Goal: Task Accomplishment & Management: Complete application form

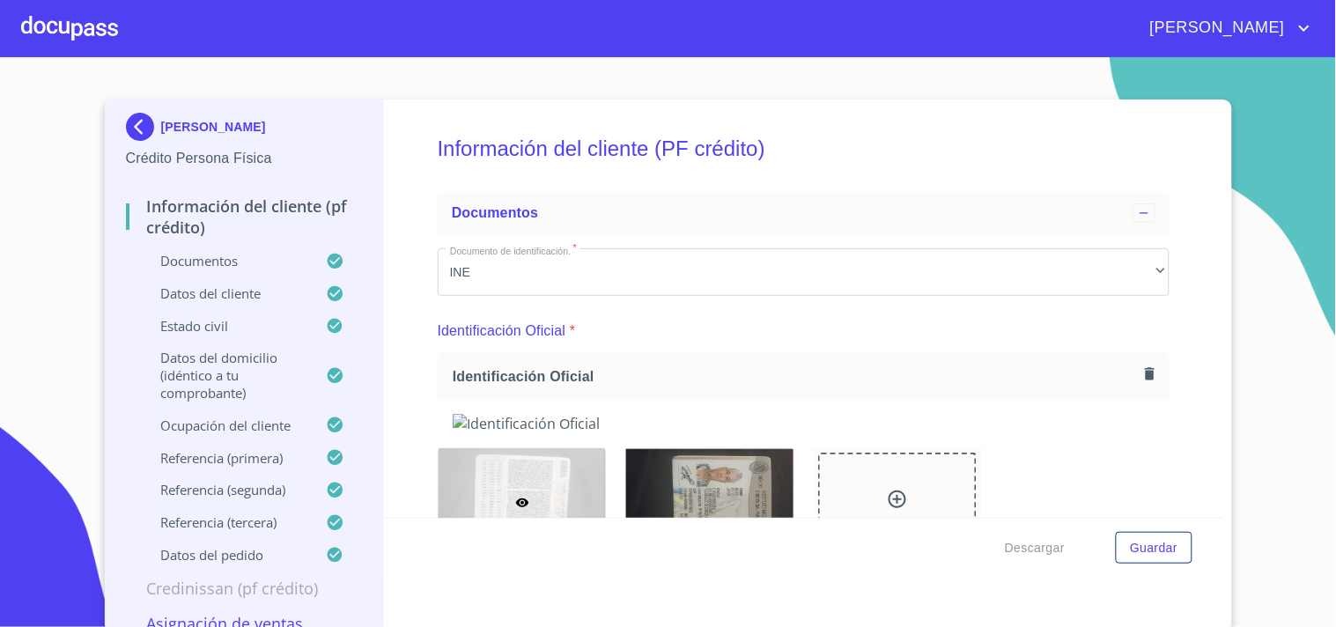
click at [71, 25] on div at bounding box center [69, 28] width 97 height 56
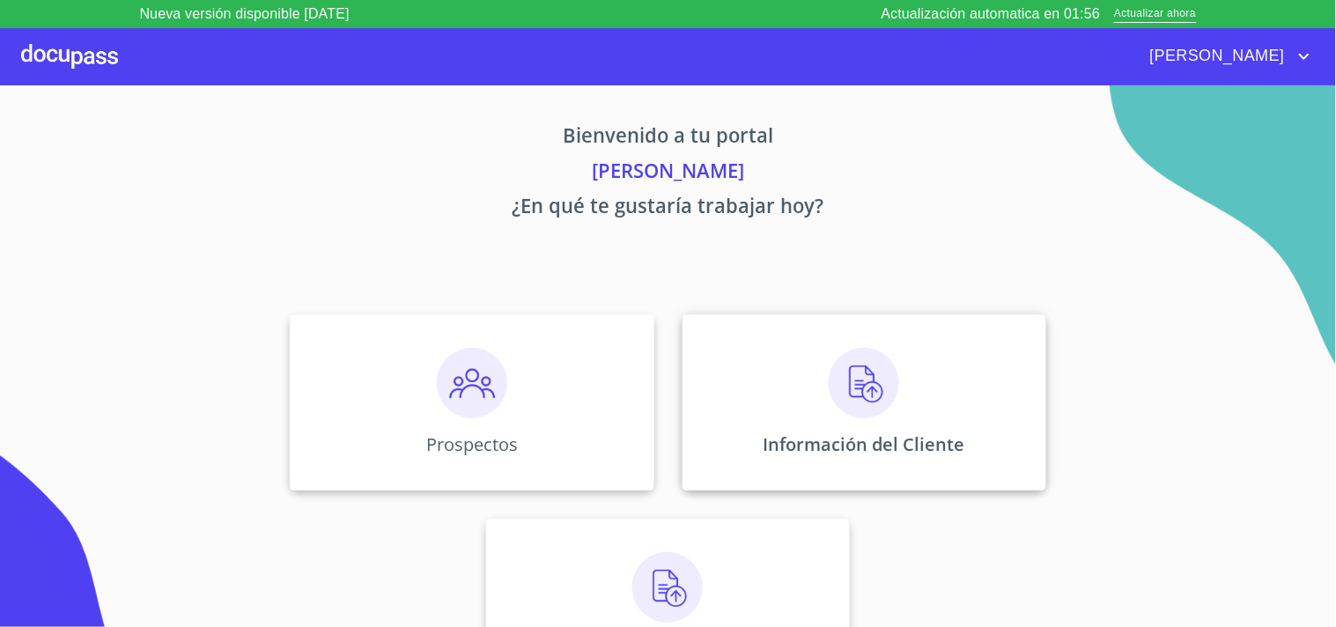
click at [797, 394] on div "Información del Cliente" at bounding box center [865, 402] width 364 height 176
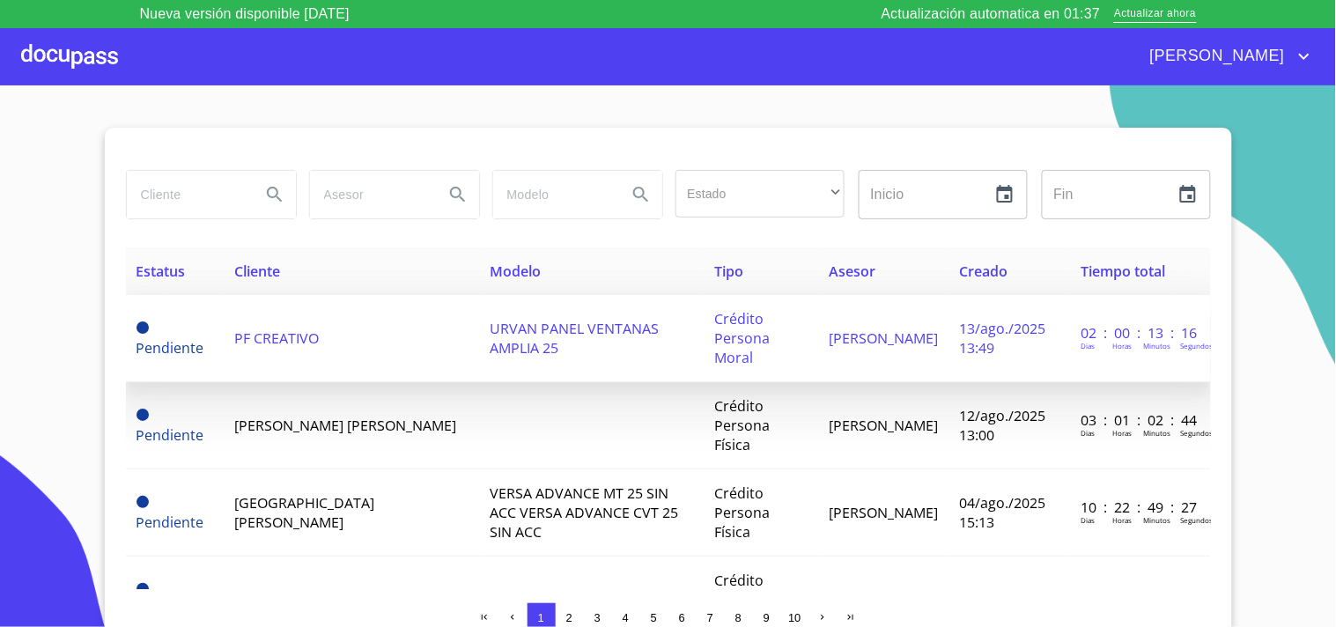
click at [298, 329] on span "PF CREATIVO" at bounding box center [276, 338] width 85 height 19
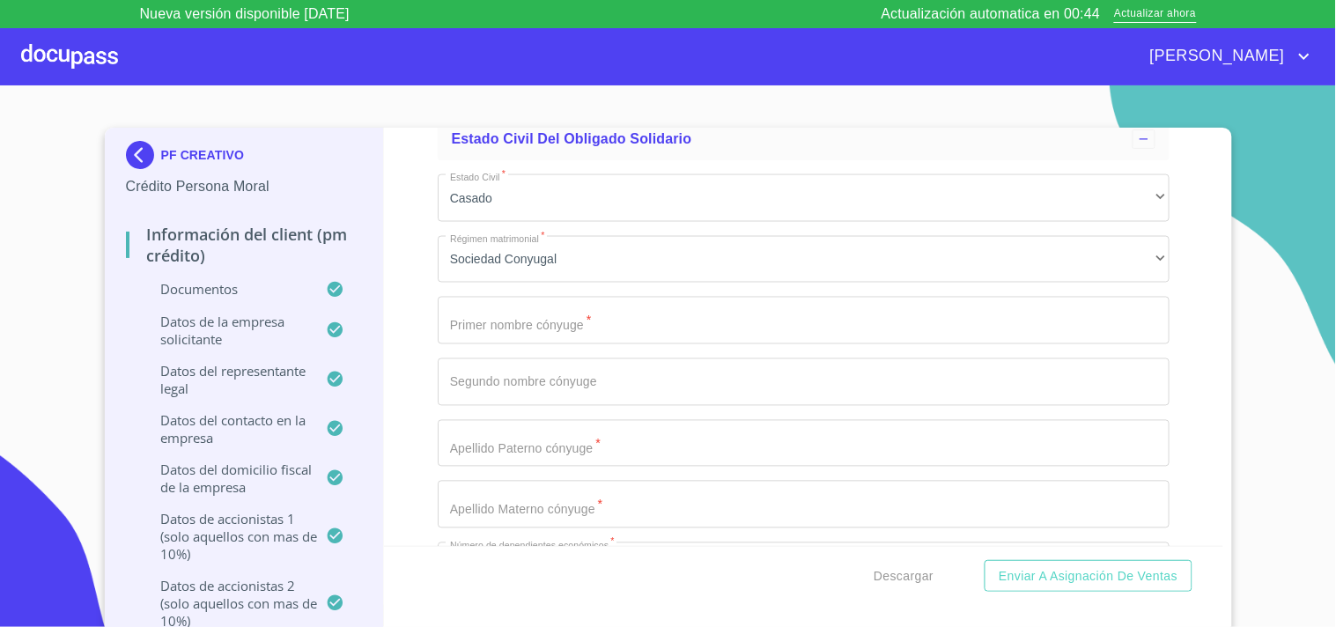
scroll to position [18006, 0]
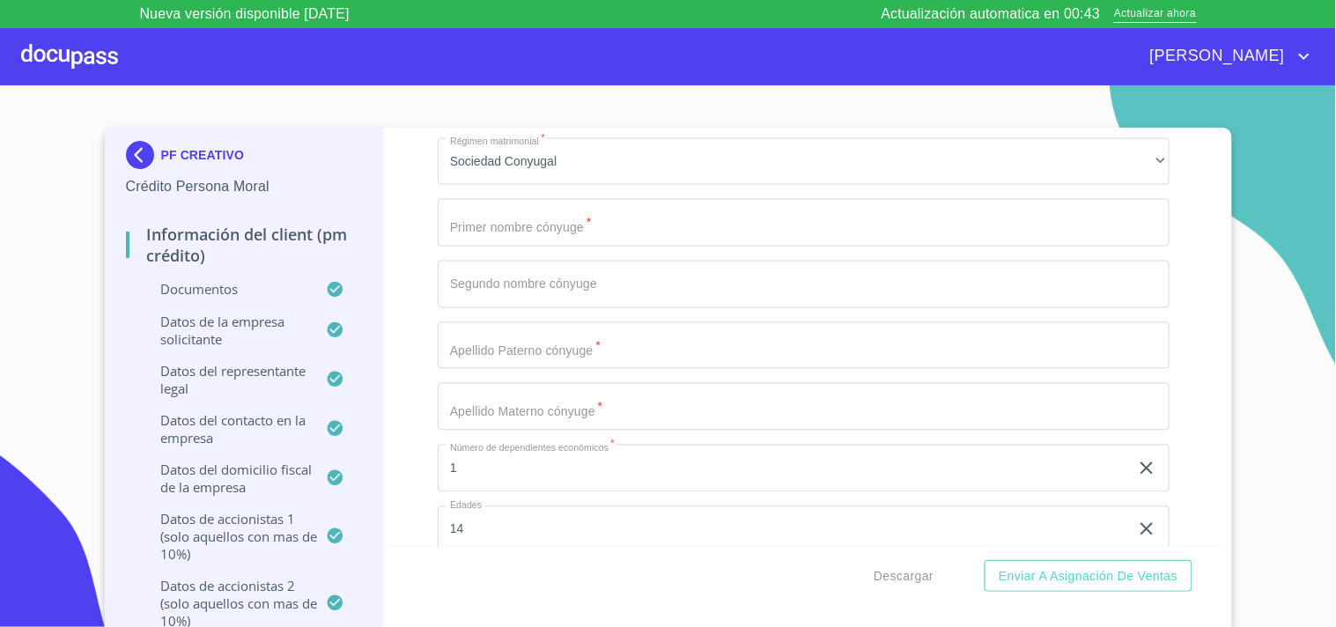
type input "himno patrio"
type input "317"
type input "conjunto patrio"
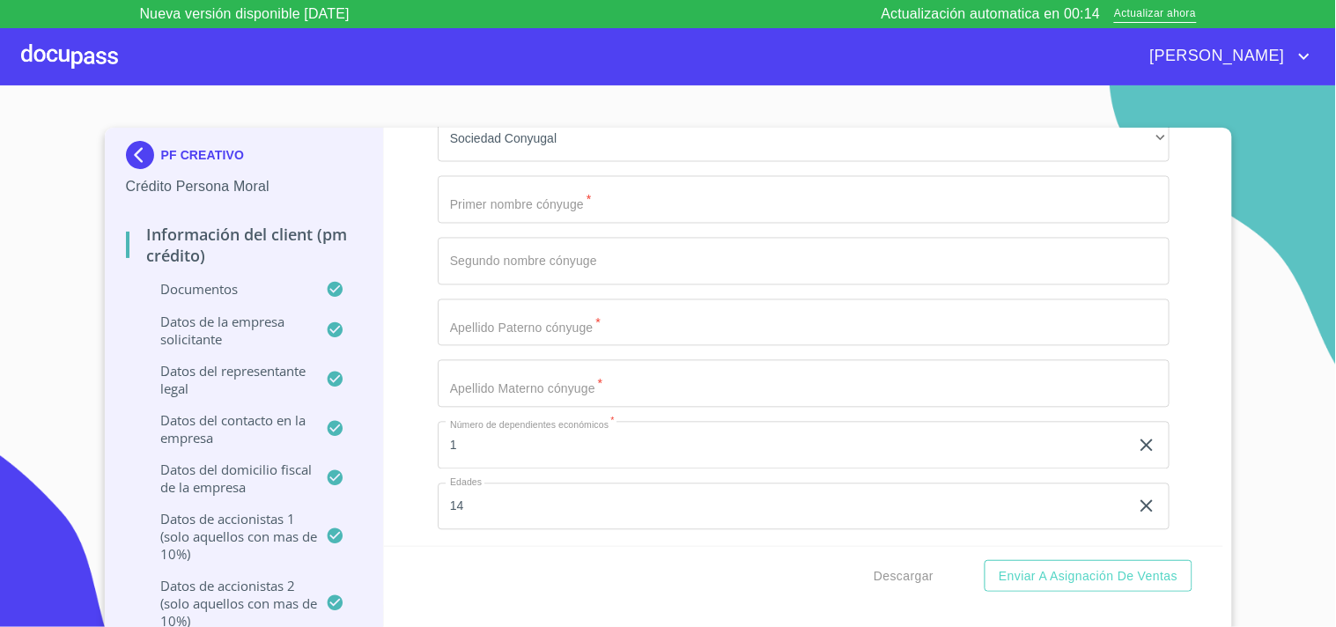
type input "45160"
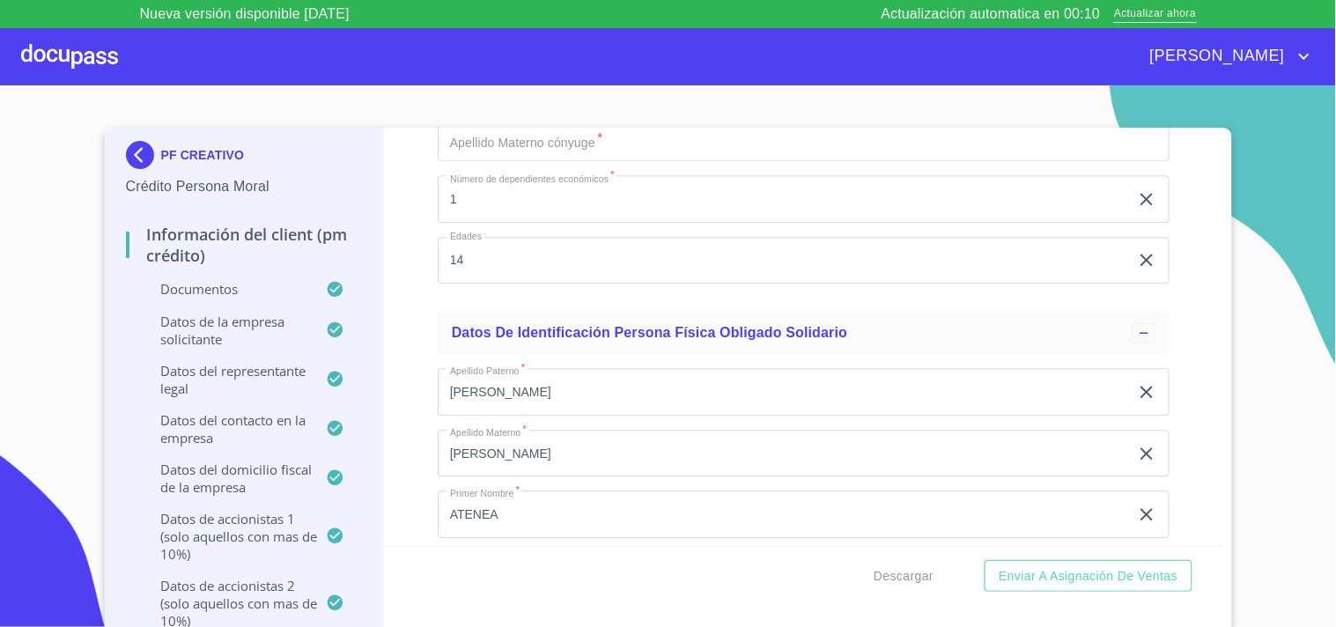
type input "zapopan"
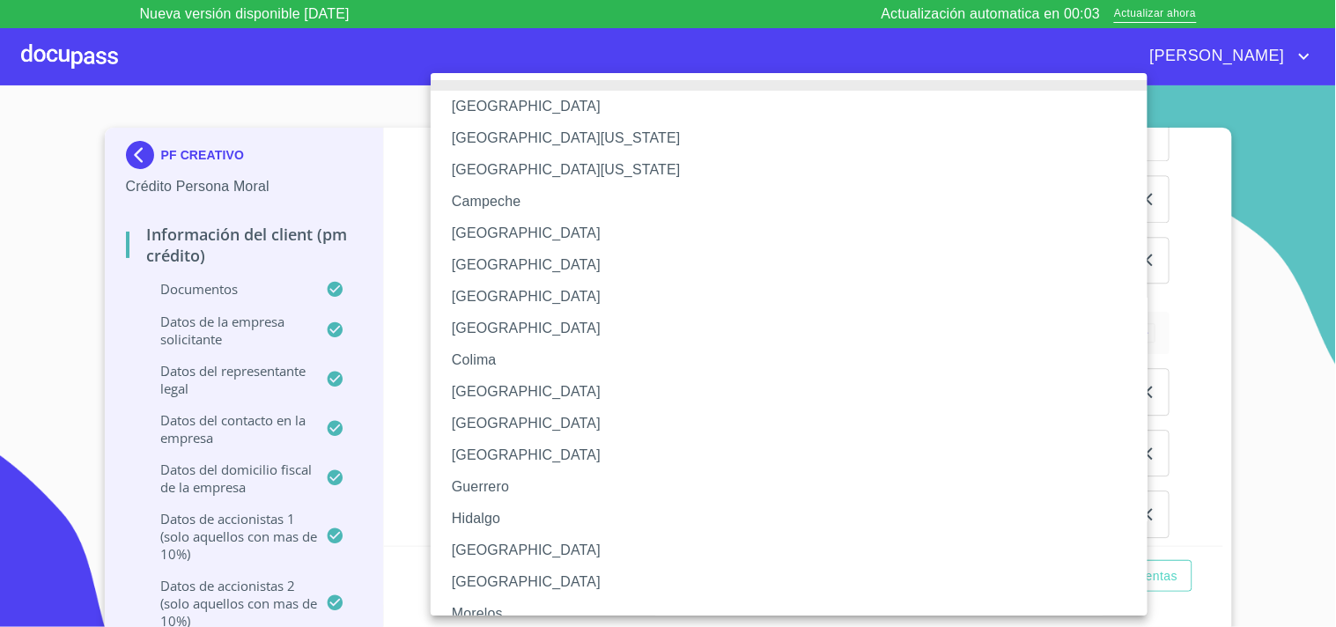
click at [498, 542] on li "[GEOGRAPHIC_DATA]" at bounding box center [797, 551] width 732 height 32
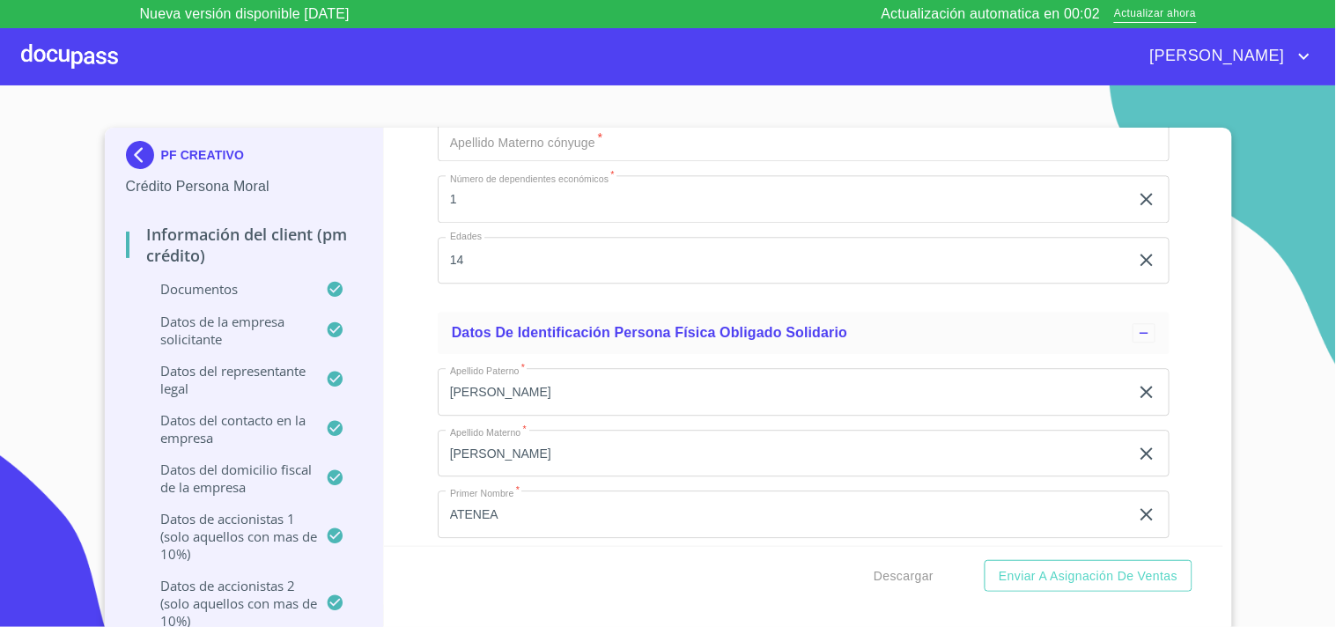
scroll to position [18471, 0]
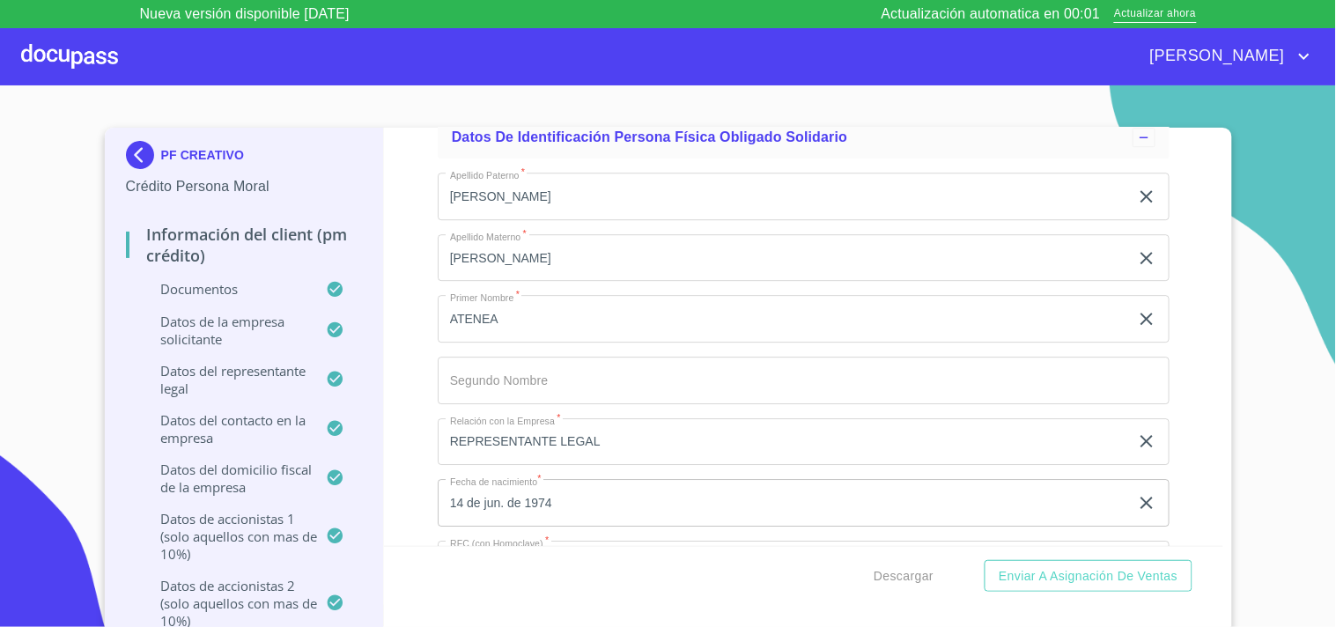
type input "mexic"
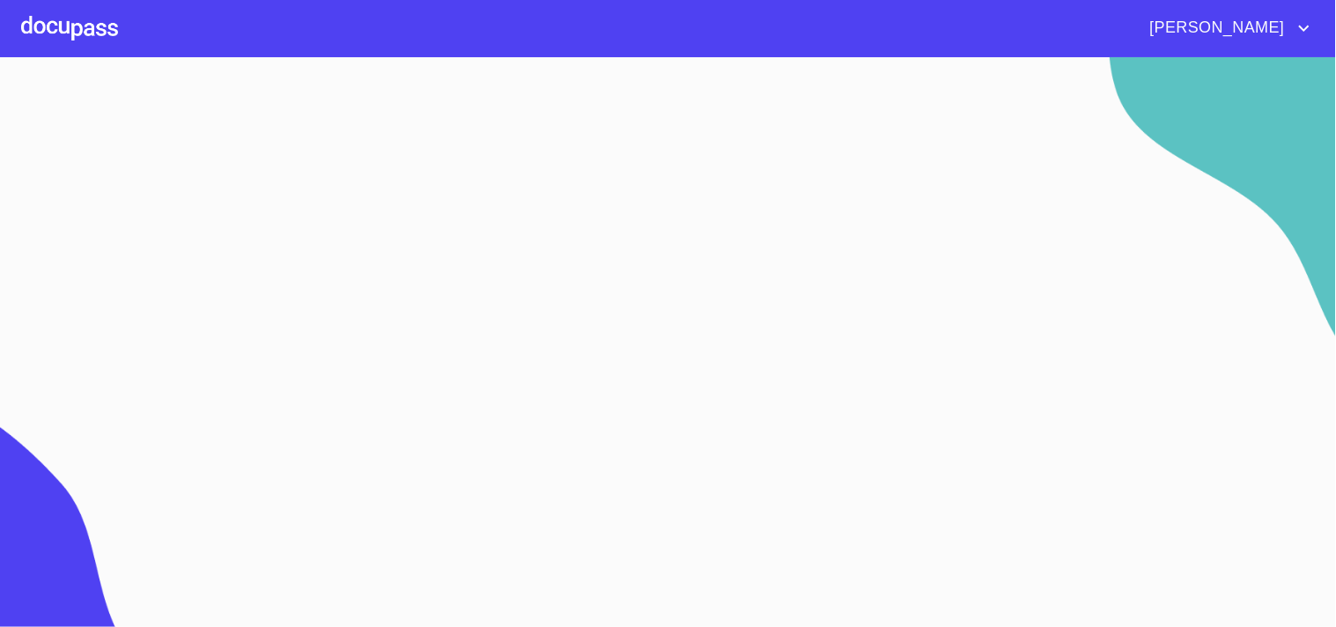
click at [529, 333] on section at bounding box center [668, 342] width 1336 height 570
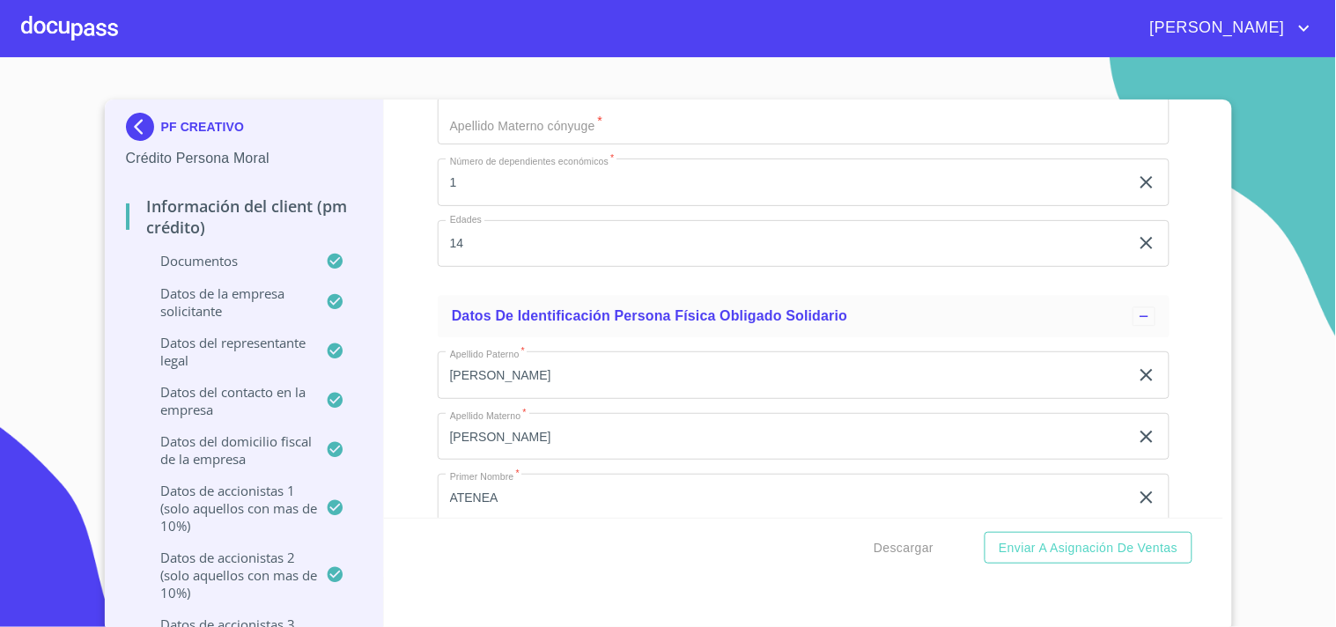
scroll to position [18453, 0]
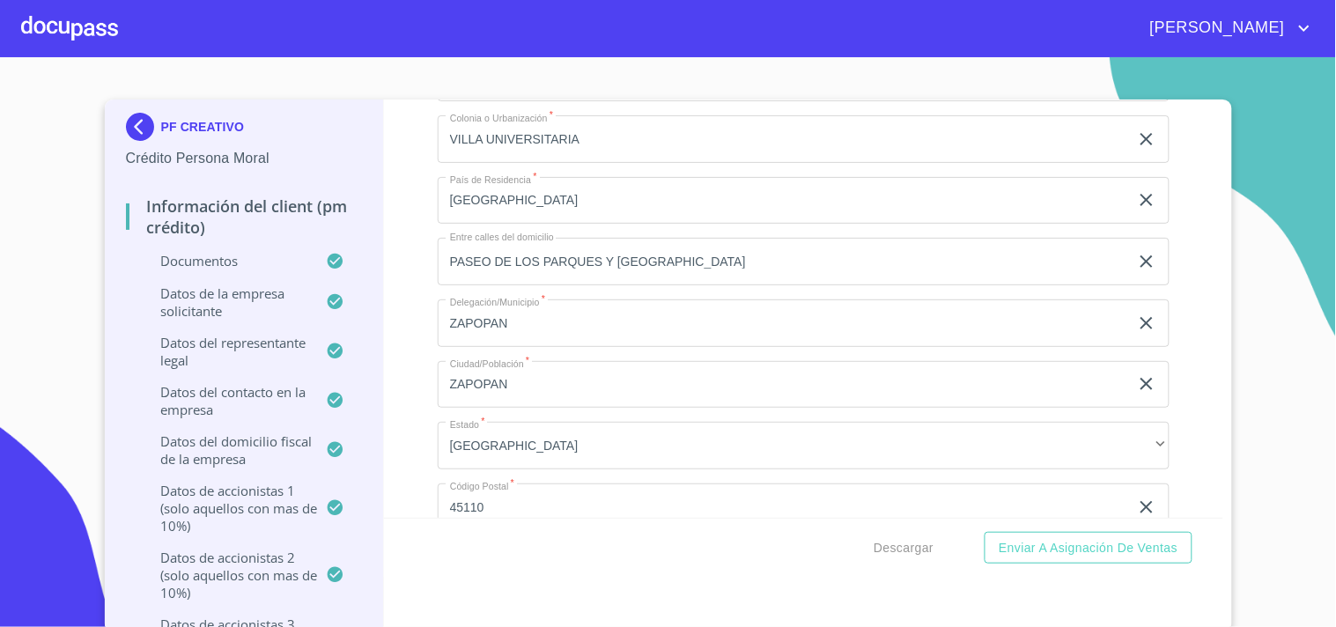
scroll to position [19822, 0]
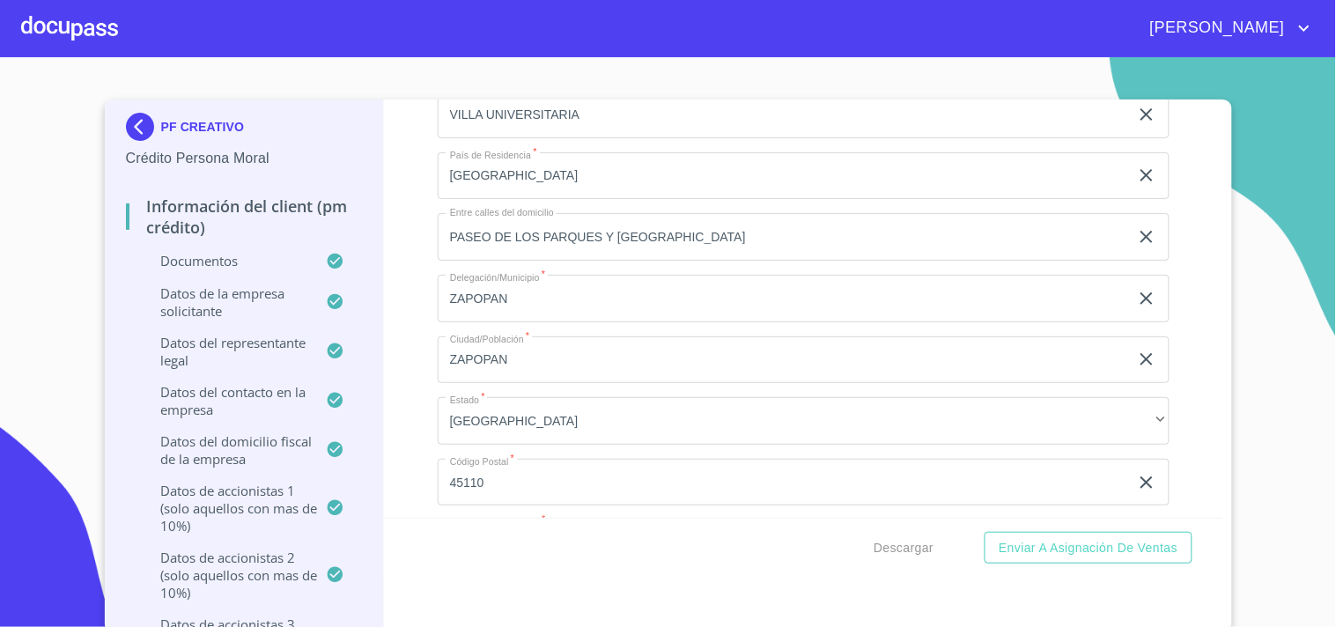
type input "[GEOGRAPHIC_DATA]"
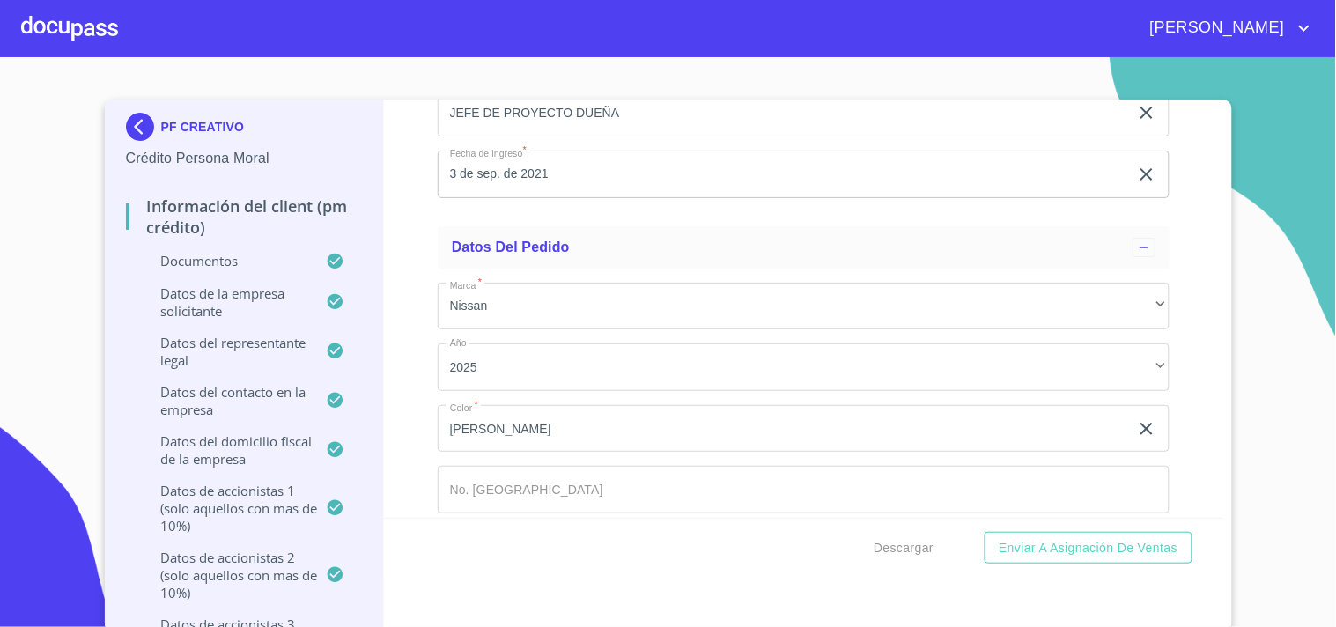
scroll to position [20605, 0]
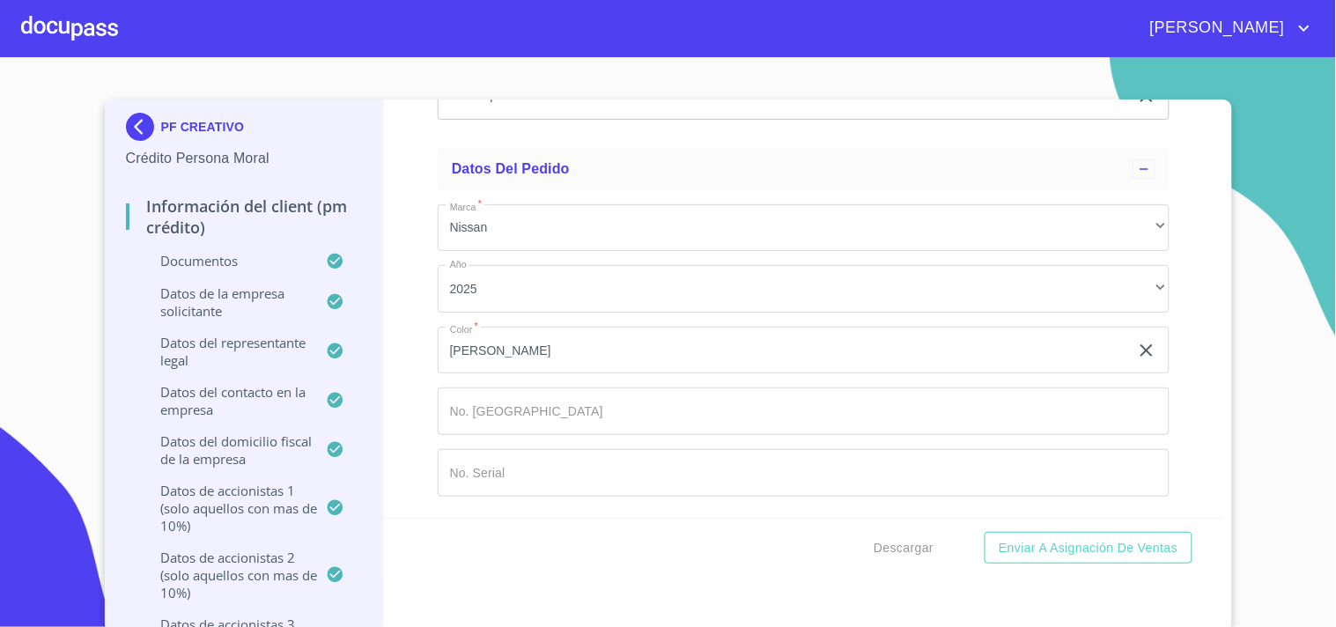
type input "juan"
type input "manuel"
type input "montion"
type input "espinosa"
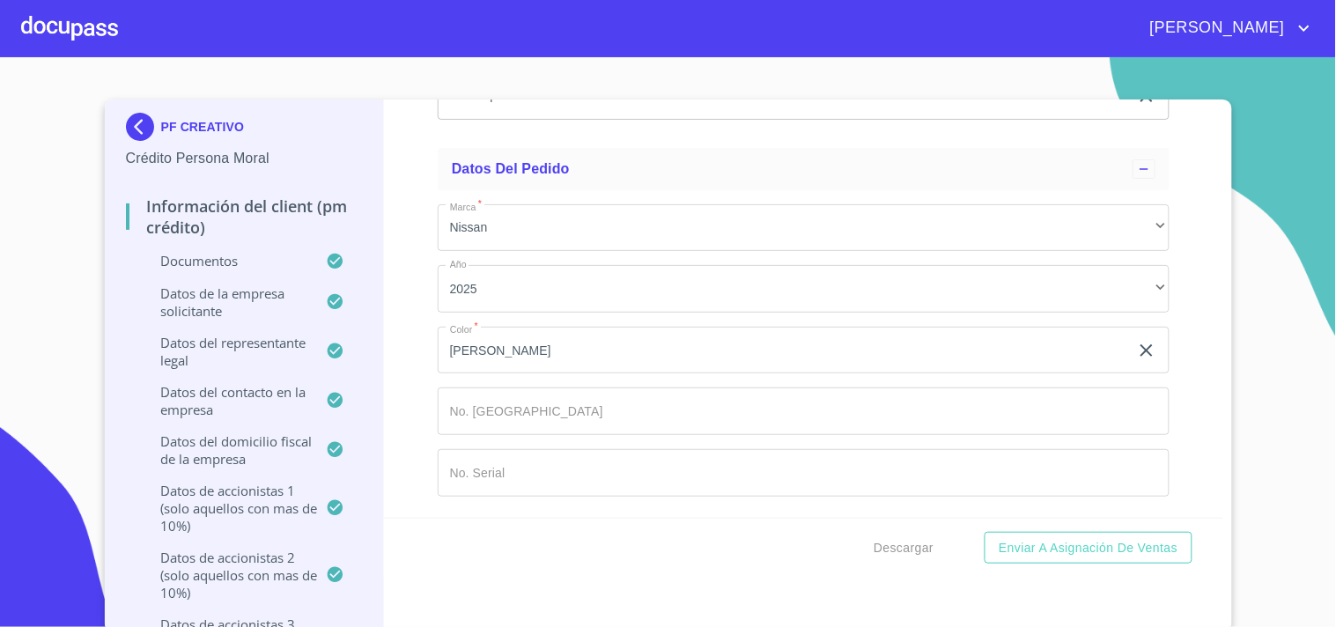
scroll to position [20877, 0]
click at [426, 383] on div "Información del Client (PM crédito) Documentos Documento de identificación repr…" at bounding box center [803, 309] width 839 height 418
click at [895, 539] on span "Descargar" at bounding box center [904, 548] width 60 height 22
